Goal: Information Seeking & Learning: Learn about a topic

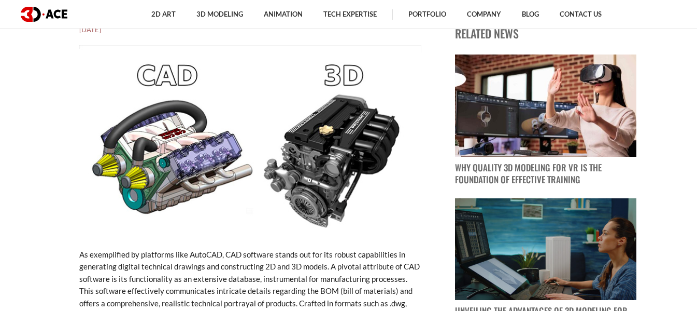
scroll to position [363, 0]
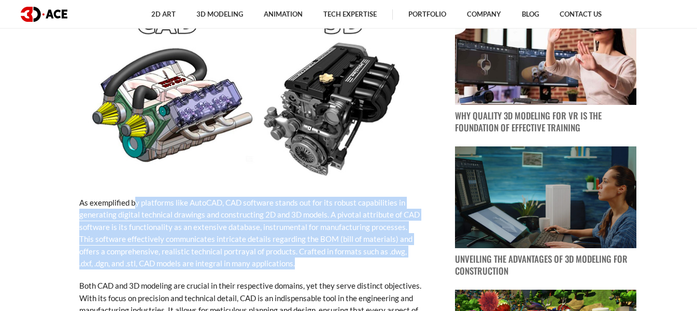
drag, startPoint x: 135, startPoint y: 201, endPoint x: 261, endPoint y: 262, distance: 140.3
click at [263, 265] on p "As exemplified by platforms like AutoCAD, CAD software stands out for its robus…" at bounding box center [250, 232] width 342 height 73
click at [258, 260] on p "As exemplified by platforms like AutoCAD, CAD software stands out for its robus…" at bounding box center [250, 232] width 342 height 73
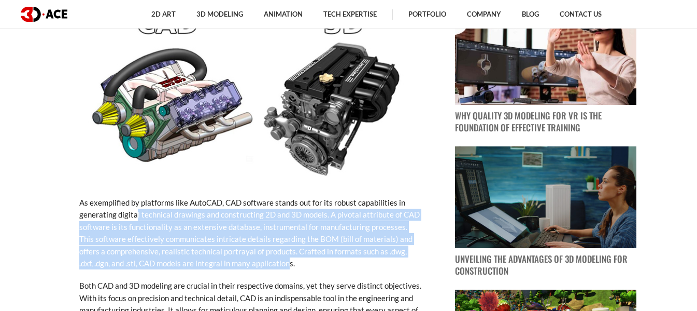
drag, startPoint x: 135, startPoint y: 216, endPoint x: 257, endPoint y: 266, distance: 131.6
click at [257, 267] on p "As exemplified by platforms like AutoCAD, CAD software stands out for its robus…" at bounding box center [250, 232] width 342 height 73
click at [255, 264] on p "As exemplified by platforms like AutoCAD, CAD software stands out for its robus…" at bounding box center [250, 232] width 342 height 73
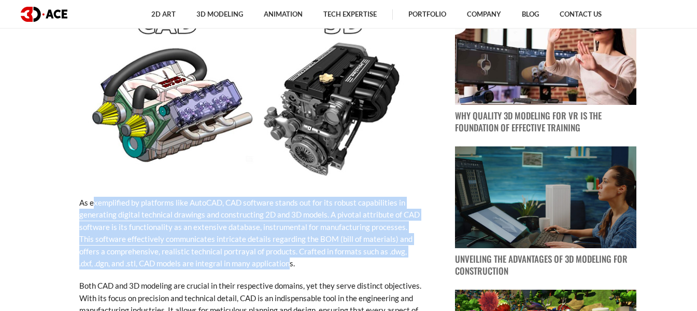
drag, startPoint x: 257, startPoint y: 263, endPoint x: 91, endPoint y: 200, distance: 177.4
click at [92, 200] on p "As exemplified by platforms like AutoCAD, CAD software stands out for its robus…" at bounding box center [250, 232] width 342 height 73
click at [91, 200] on p "As exemplified by platforms like AutoCAD, CAD software stands out for its robus…" at bounding box center [250, 232] width 342 height 73
drag, startPoint x: 265, startPoint y: 265, endPoint x: 79, endPoint y: 193, distance: 199.9
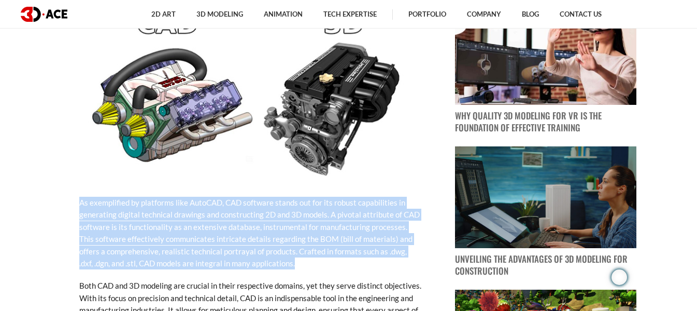
click at [108, 201] on p "As exemplified by platforms like AutoCAD, CAD software stands out for its robus…" at bounding box center [250, 232] width 342 height 73
drag, startPoint x: 265, startPoint y: 260, endPoint x: 201, endPoint y: 241, distance: 67.4
click at [86, 200] on p "As exemplified by platforms like AutoCAD, CAD software stands out for its robus…" at bounding box center [250, 232] width 342 height 73
click at [276, 260] on p "As exemplified by platforms like AutoCAD, CAD software stands out for its robus…" at bounding box center [250, 232] width 342 height 73
click at [270, 263] on p "As exemplified by platforms like AutoCAD, CAD software stands out for its robus…" at bounding box center [250, 232] width 342 height 73
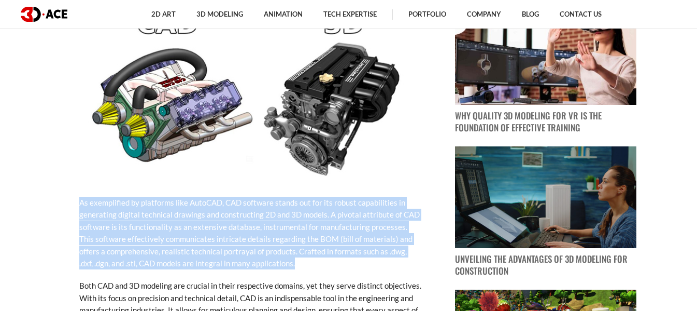
drag, startPoint x: 264, startPoint y: 263, endPoint x: 61, endPoint y: 196, distance: 213.9
click at [240, 253] on p "As exemplified by platforms like AutoCAD, CAD software stands out for its robus…" at bounding box center [250, 232] width 342 height 73
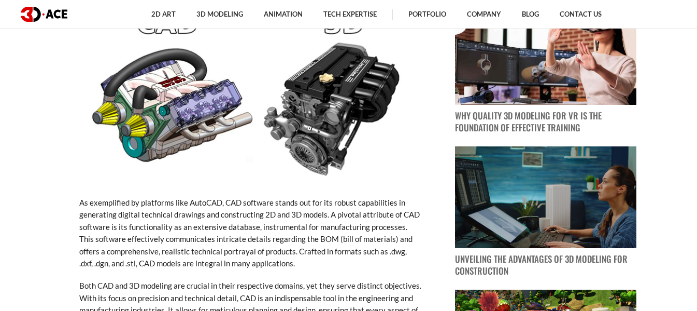
scroll to position [415, 0]
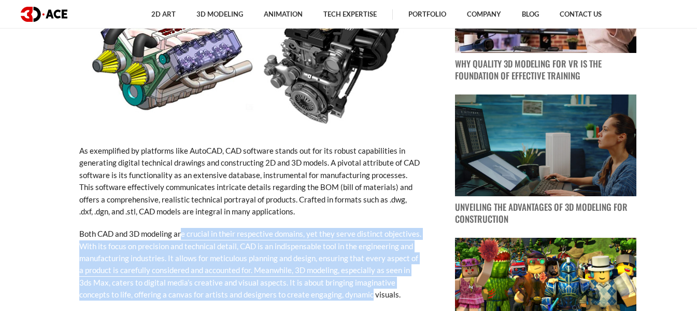
drag, startPoint x: 180, startPoint y: 236, endPoint x: 332, endPoint y: 296, distance: 163.4
click at [331, 296] on p "Both CAD and 3D modeling are crucial in their respective domains, yet they serv…" at bounding box center [250, 264] width 342 height 73
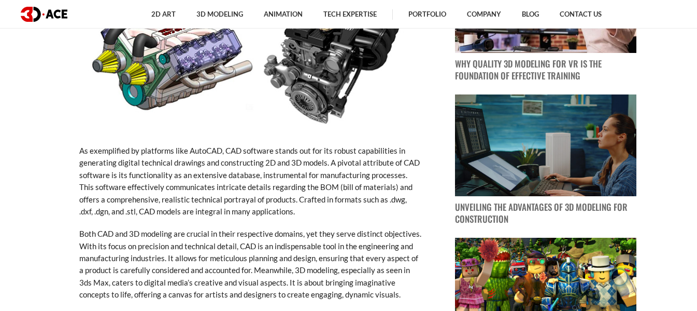
click at [350, 293] on p "Both CAD and 3D modeling are crucial in their respective domains, yet they serv…" at bounding box center [250, 264] width 342 height 73
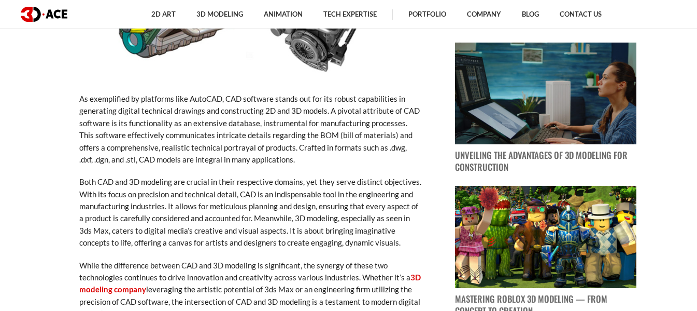
scroll to position [518, 0]
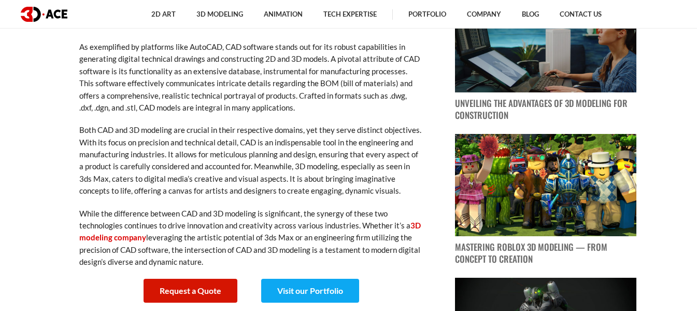
drag, startPoint x: 220, startPoint y: 213, endPoint x: 241, endPoint y: 262, distance: 53.0
click at [241, 262] on p "While the difference between CAD and 3D modeling is significant, the synergy of…" at bounding box center [250, 237] width 342 height 61
click at [202, 236] on p "While the difference between CAD and 3D modeling is significant, the synergy of…" at bounding box center [250, 237] width 342 height 61
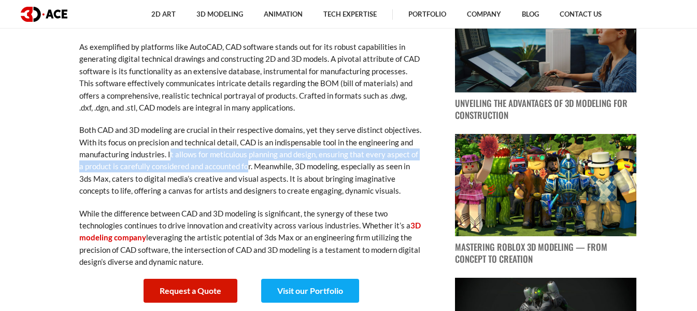
drag, startPoint x: 170, startPoint y: 154, endPoint x: 244, endPoint y: 168, distance: 75.4
click at [244, 168] on p "Both CAD and 3D modeling are crucial in their respective domains, yet they serv…" at bounding box center [250, 160] width 342 height 73
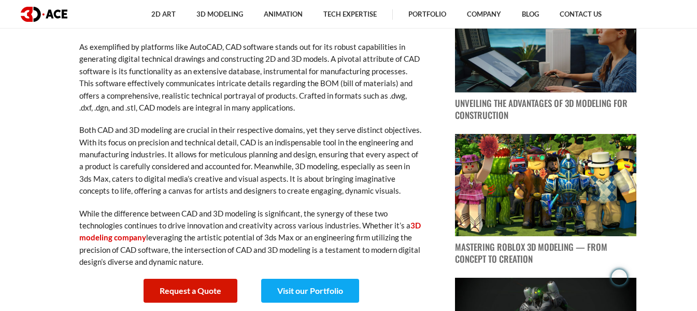
click at [160, 135] on p "Both CAD and 3D modeling are crucial in their respective domains, yet they serv…" at bounding box center [250, 160] width 342 height 73
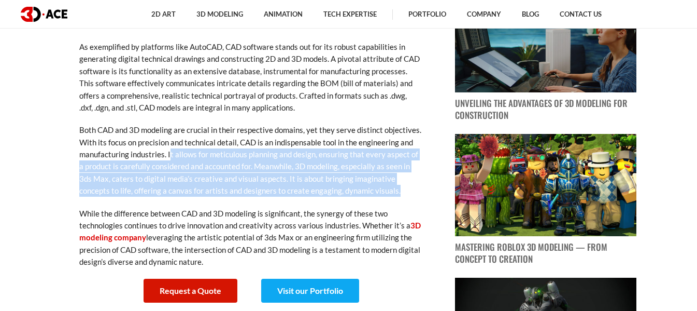
drag, startPoint x: 170, startPoint y: 154, endPoint x: 362, endPoint y: 188, distance: 195.4
click at [362, 188] on p "Both CAD and 3D modeling are crucial in their respective domains, yet they serv…" at bounding box center [250, 160] width 342 height 73
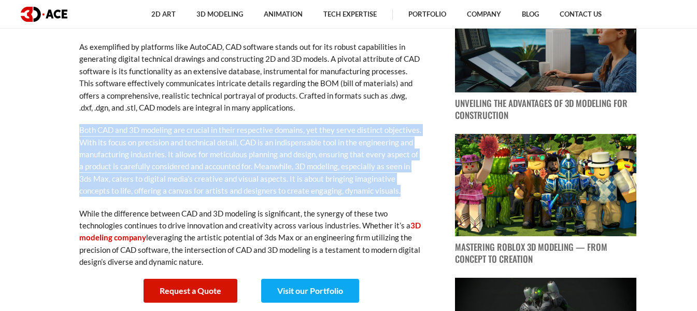
drag, startPoint x: 362, startPoint y: 188, endPoint x: 75, endPoint y: 127, distance: 294.2
click at [80, 130] on p "Both CAD and 3D modeling are crucial in their respective domains, yet they serv…" at bounding box center [250, 160] width 342 height 73
drag, startPoint x: 361, startPoint y: 187, endPoint x: 138, endPoint y: 137, distance: 228.8
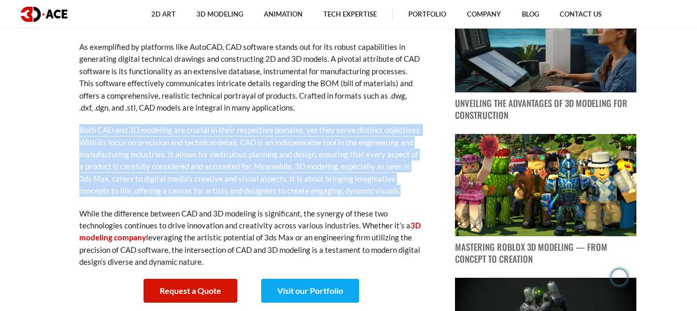
click at [232, 148] on p "Both CAD and 3D modeling are crucial in their respective domains, yet they serv…" at bounding box center [250, 160] width 342 height 73
click at [339, 182] on p "Both CAD and 3D modeling are crucial in their respective domains, yet they serv…" at bounding box center [250, 160] width 342 height 73
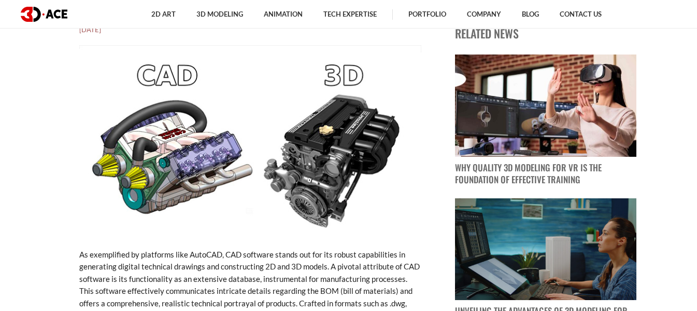
scroll to position [259, 0]
